Goal: Task Accomplishment & Management: Use online tool/utility

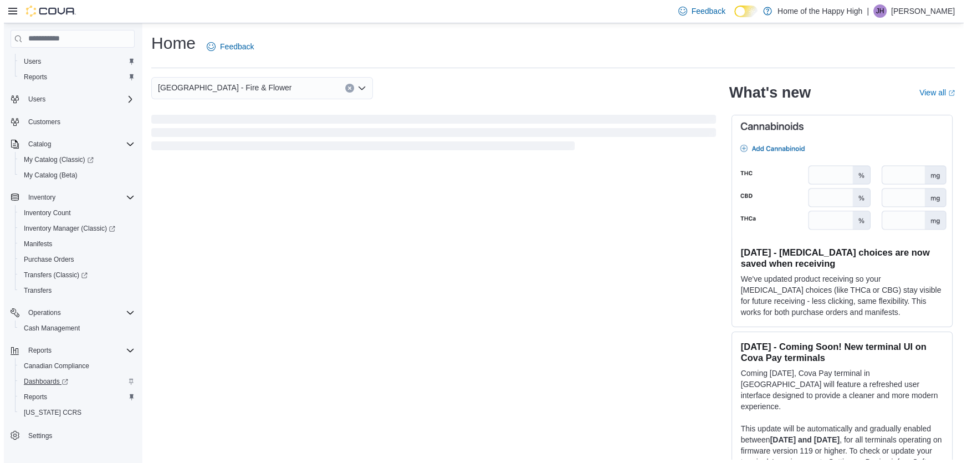
scroll to position [25, 0]
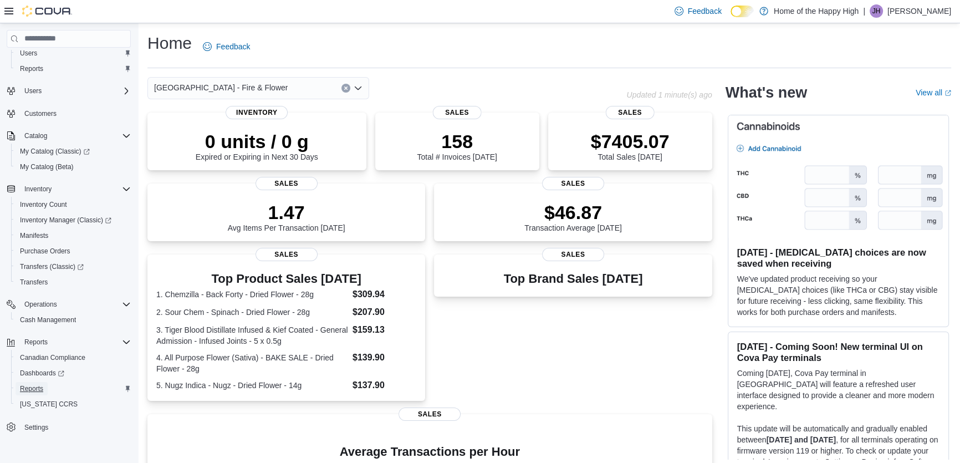
click at [17, 385] on link "Reports" at bounding box center [32, 388] width 32 height 13
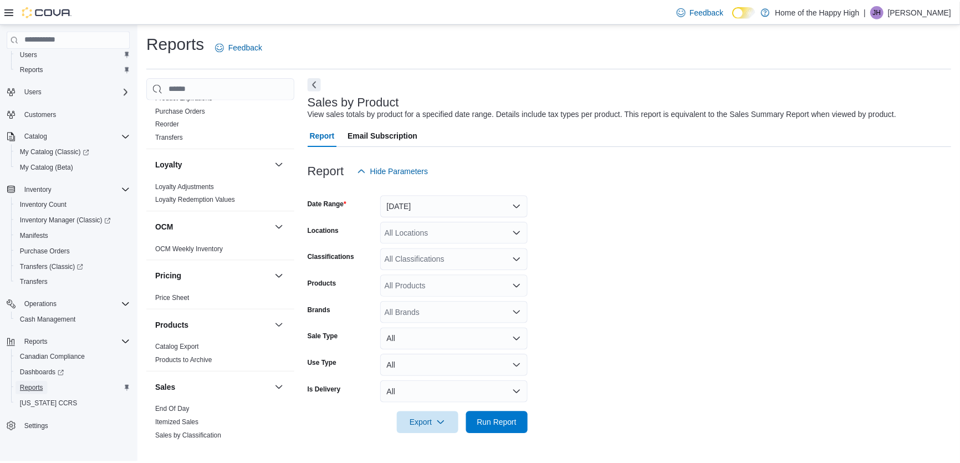
scroll to position [453, 0]
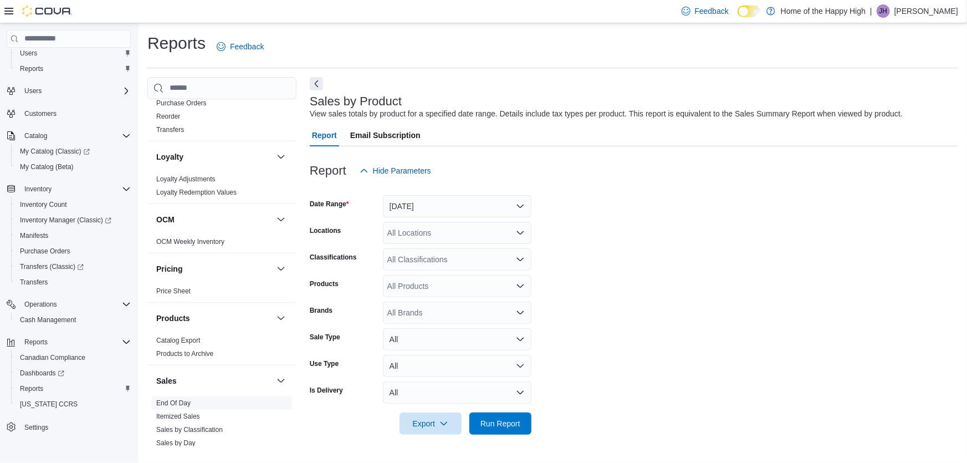
click at [175, 405] on link "End Of Day" at bounding box center [173, 403] width 34 height 8
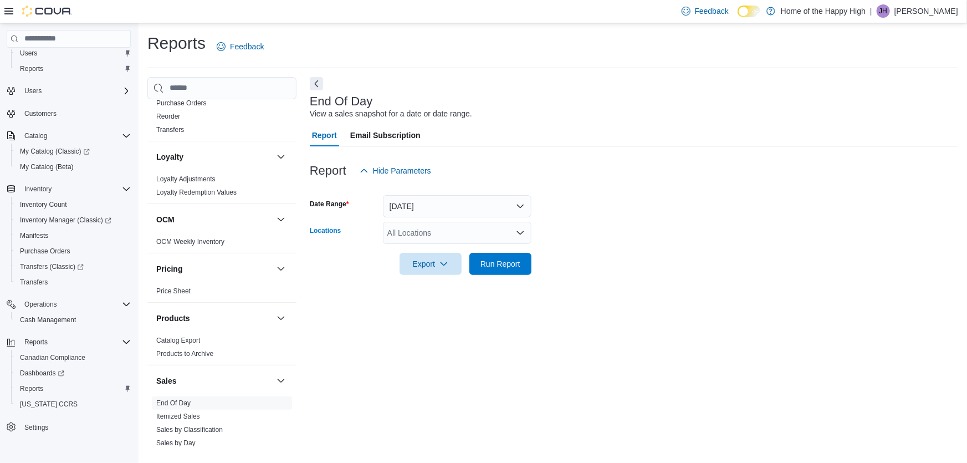
click at [455, 231] on div "All Locations" at bounding box center [457, 233] width 149 height 22
type input "***"
click at [476, 248] on span "[GEOGRAPHIC_DATA] - Fire & Flower" at bounding box center [496, 251] width 134 height 11
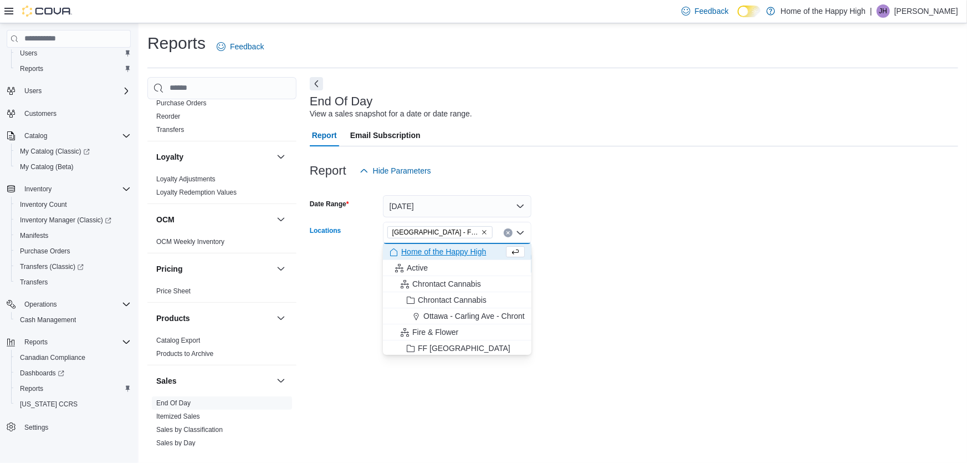
click at [623, 269] on form "Date Range [DATE] Locations [GEOGRAPHIC_DATA] - Fire & Flower Combo box. Select…" at bounding box center [634, 228] width 649 height 93
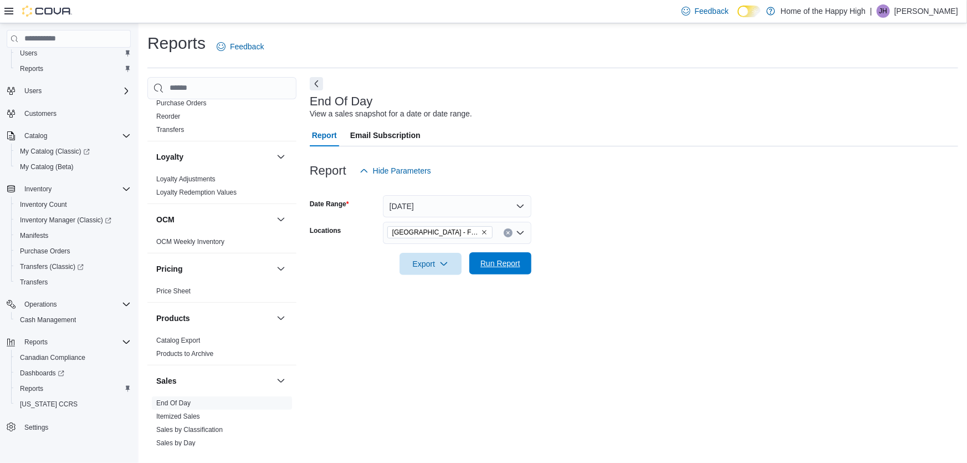
click at [504, 261] on span "Run Report" at bounding box center [501, 263] width 40 height 11
